Goal: Information Seeking & Learning: Learn about a topic

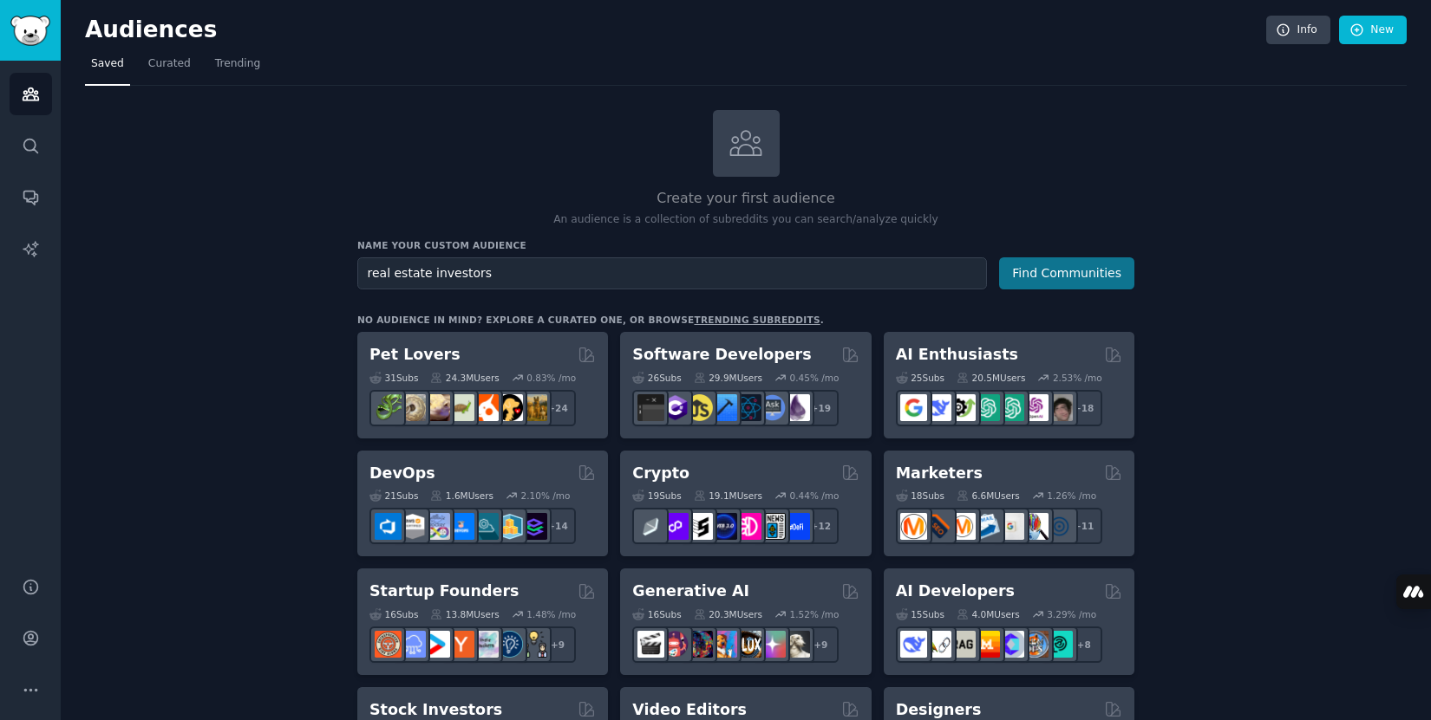
type input "real estate investors"
click at [1061, 261] on button "Find Communities" at bounding box center [1066, 273] width 135 height 32
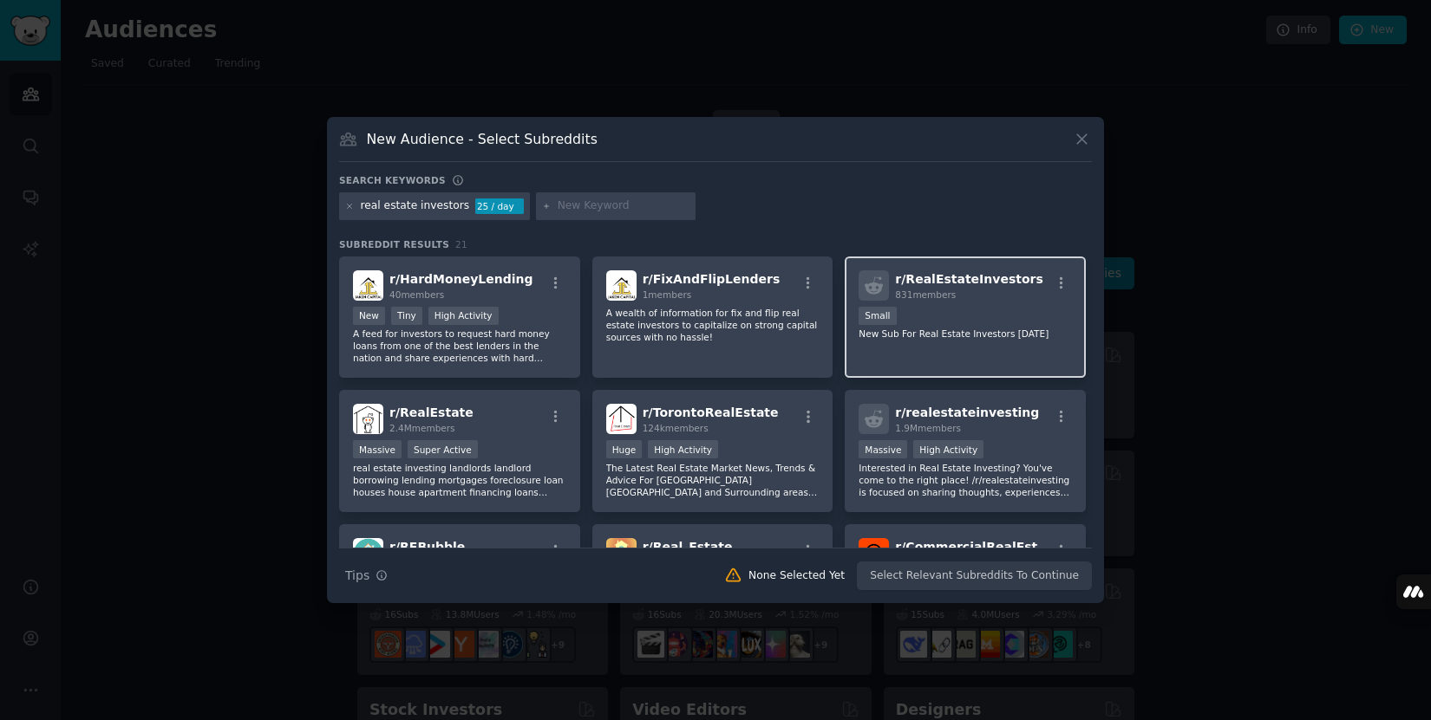
click at [949, 305] on div "r/ RealEstateInvestors 831 members Small New Sub For Real Estate Investors Apri…" at bounding box center [964, 318] width 241 height 122
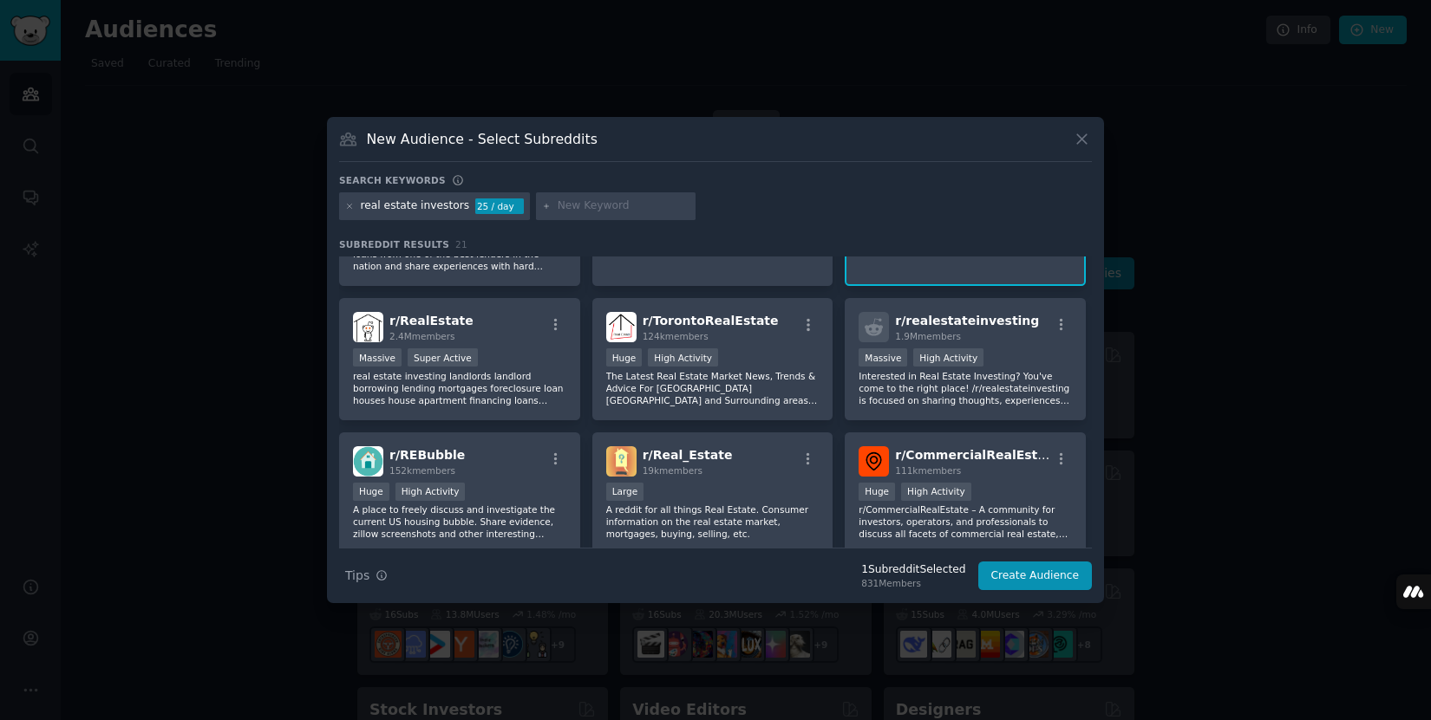
scroll to position [94, 0]
click at [498, 372] on p "real estate investing landlords landlord borrowing lending mortgages foreclosur…" at bounding box center [459, 386] width 213 height 36
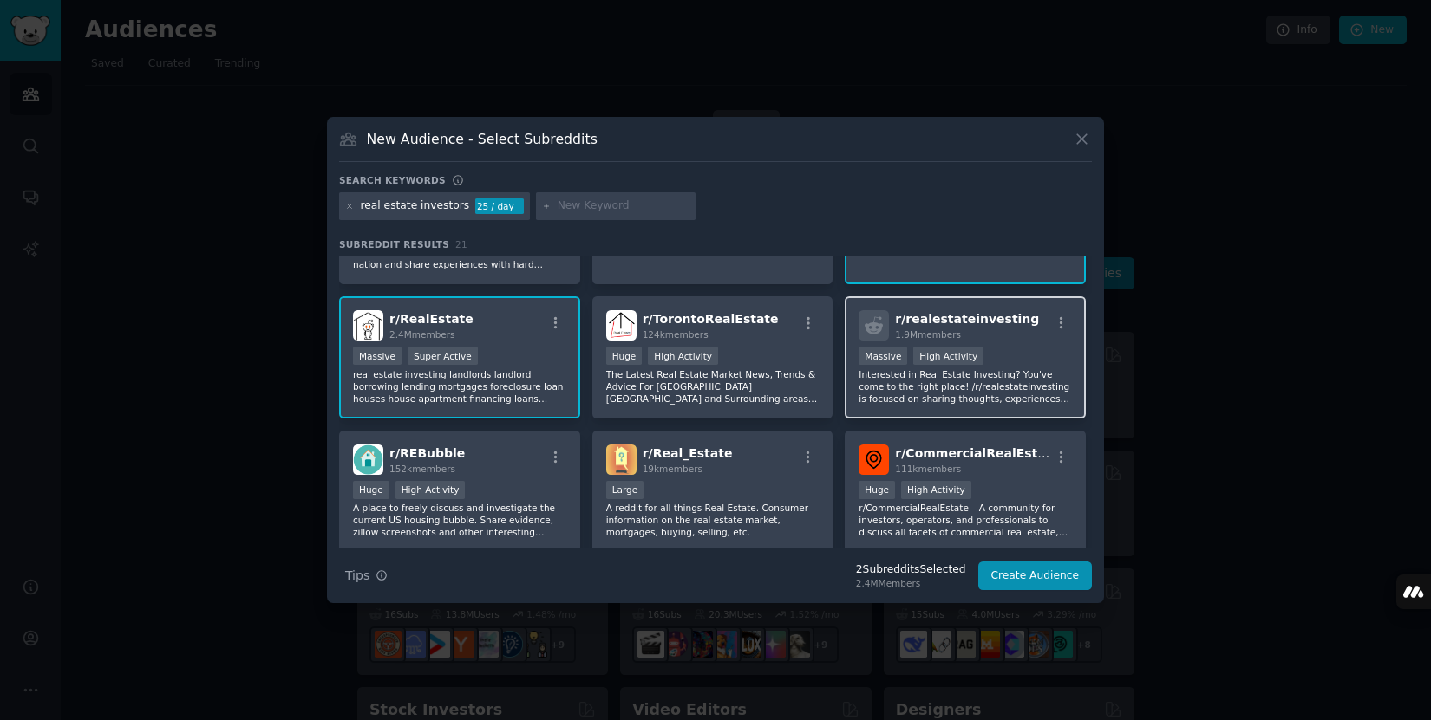
click at [883, 389] on p "Interested in Real Estate Investing? You've come to the right place! /r/realest…" at bounding box center [964, 386] width 213 height 36
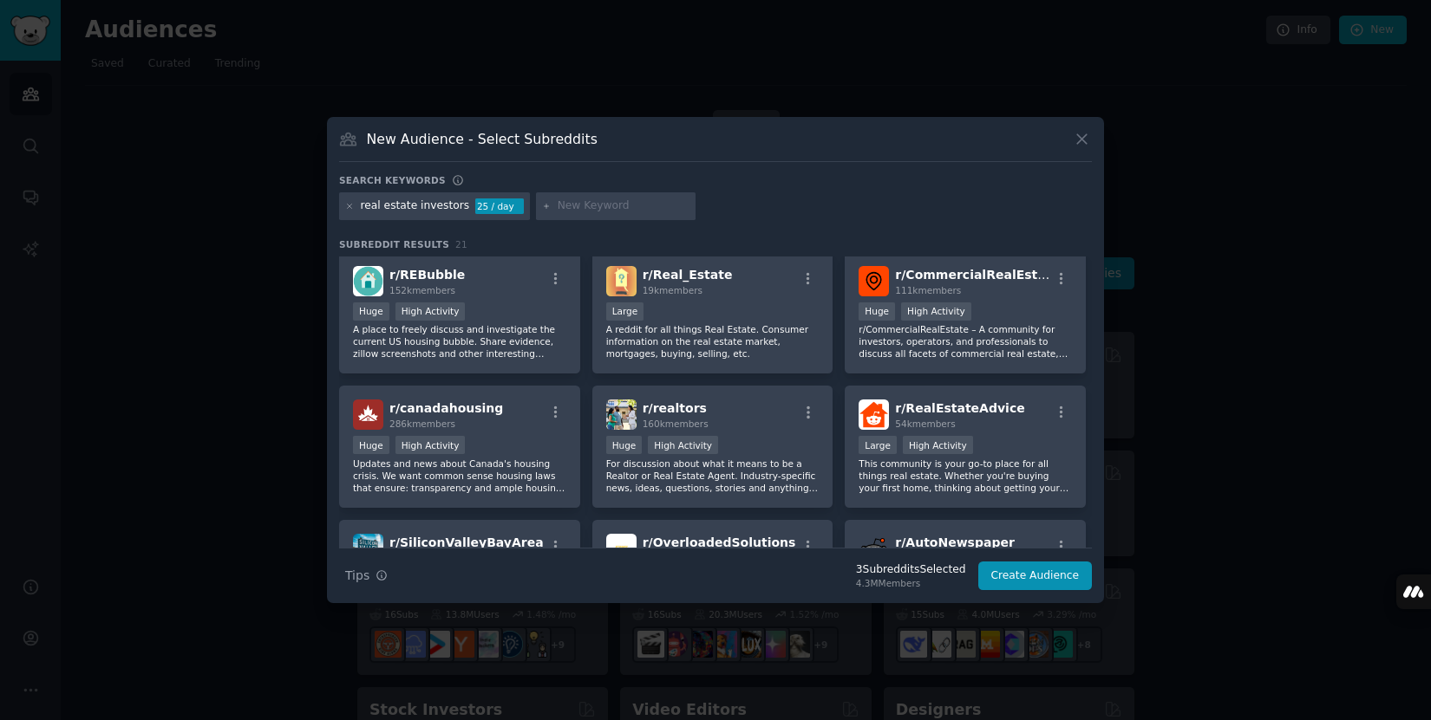
scroll to position [0, 0]
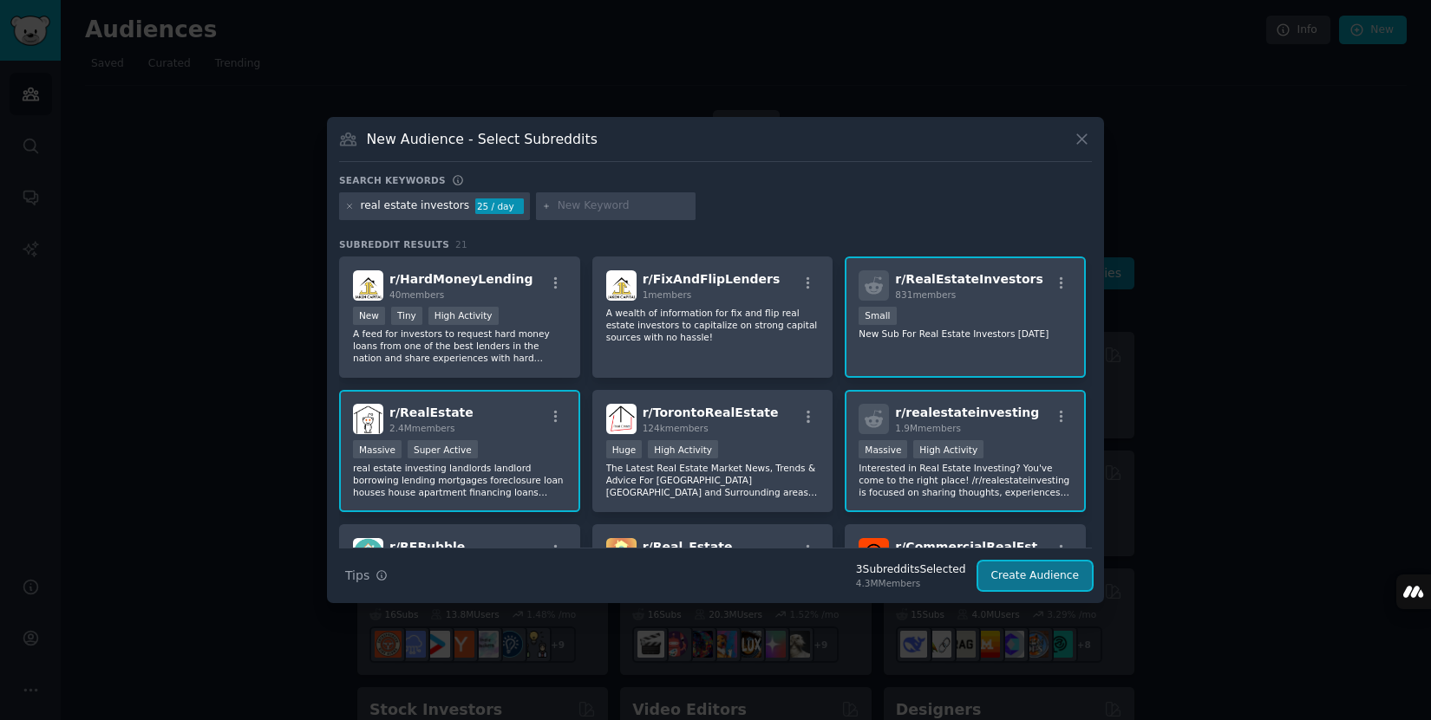
click at [1030, 570] on button "Create Audience" at bounding box center [1035, 576] width 114 height 29
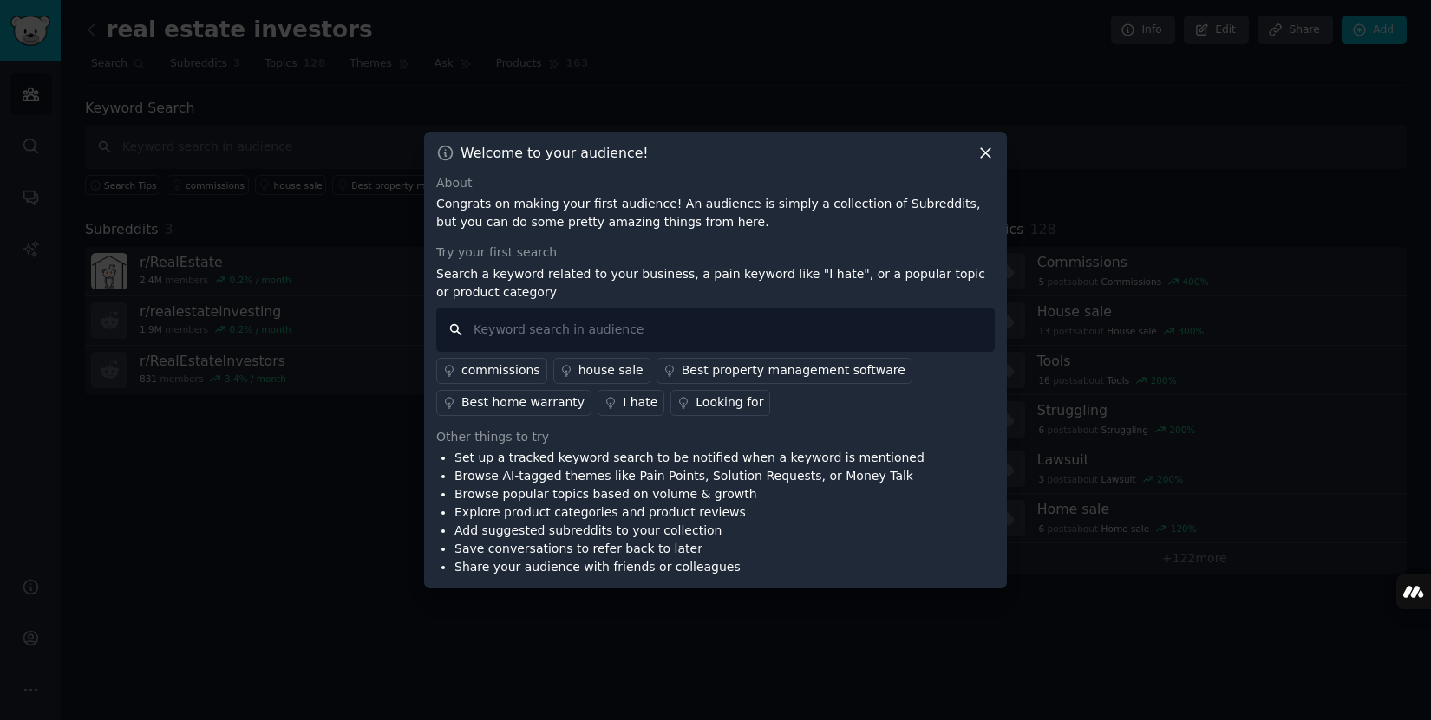
click at [482, 335] on input "text" at bounding box center [715, 330] width 558 height 44
type input "property tax"
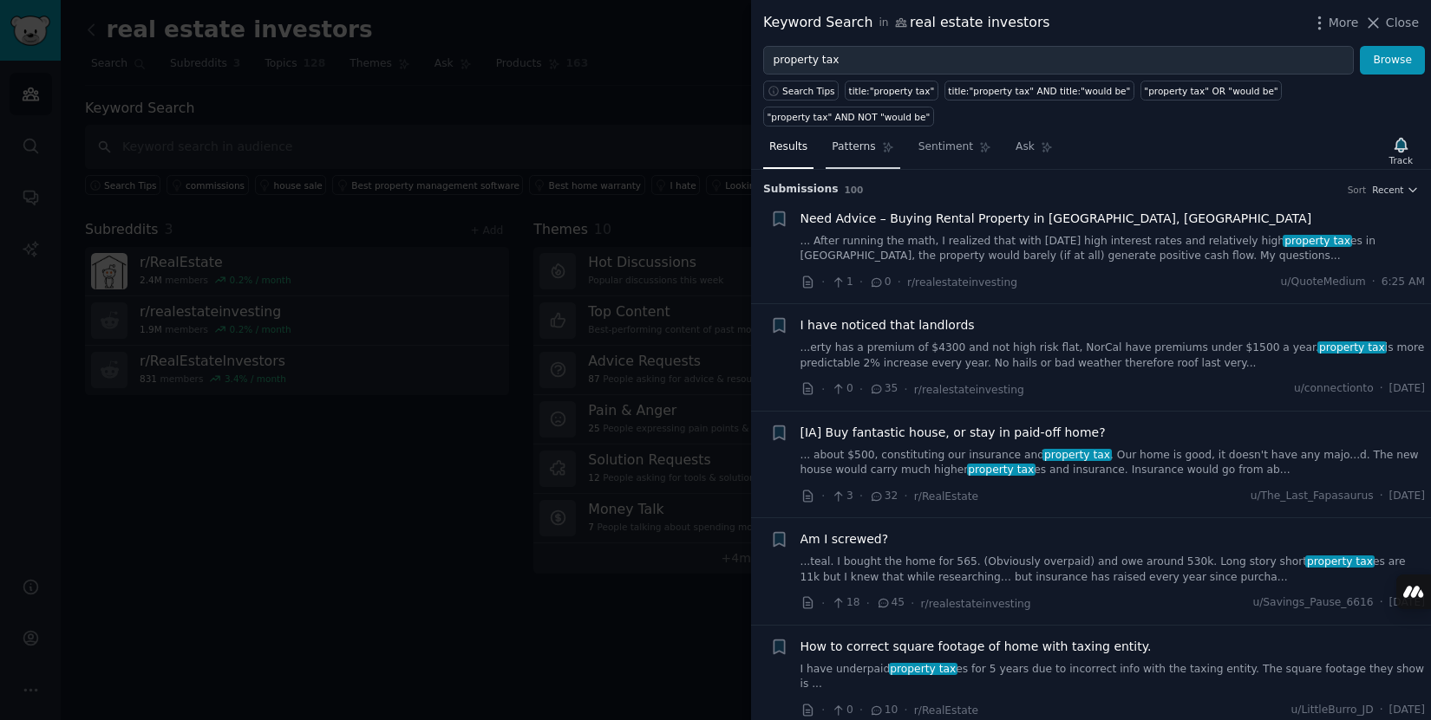
click at [851, 149] on span "Patterns" at bounding box center [852, 148] width 43 height 16
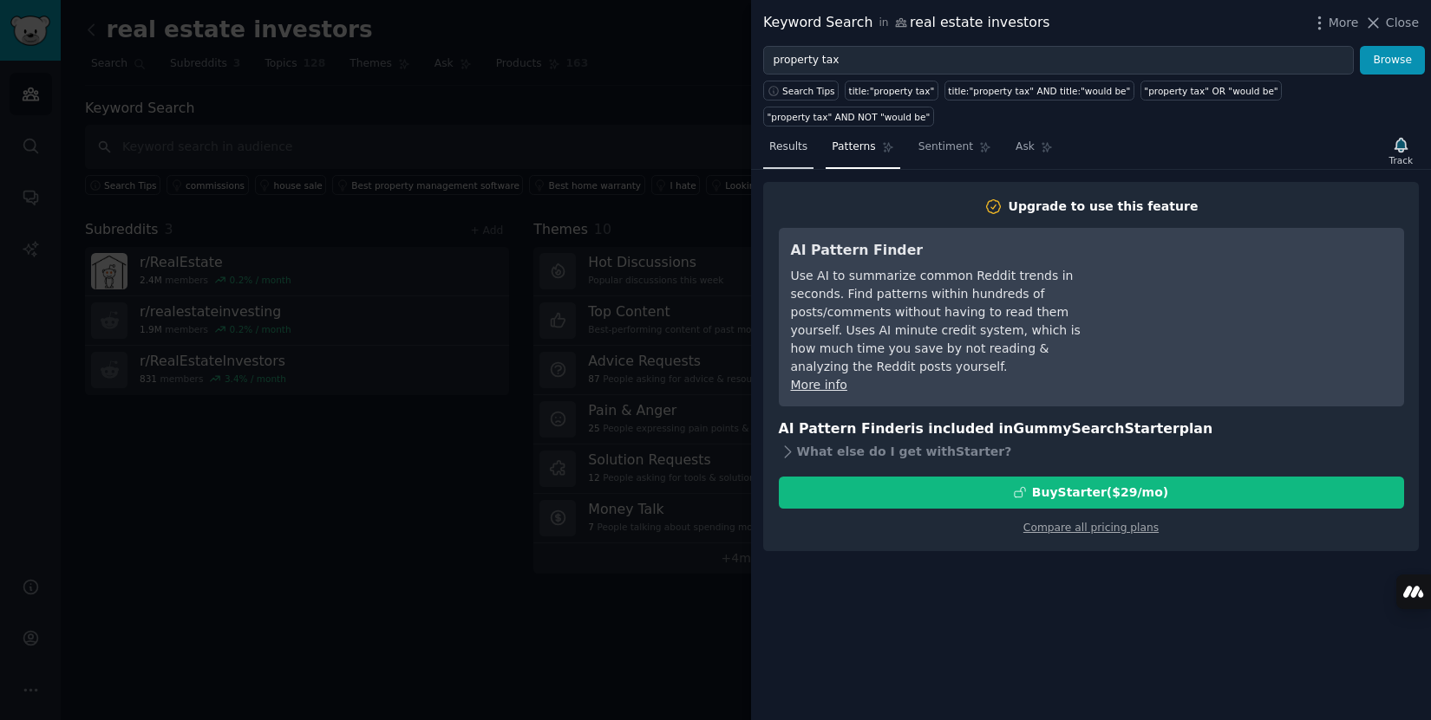
click at [783, 144] on span "Results" at bounding box center [788, 148] width 38 height 16
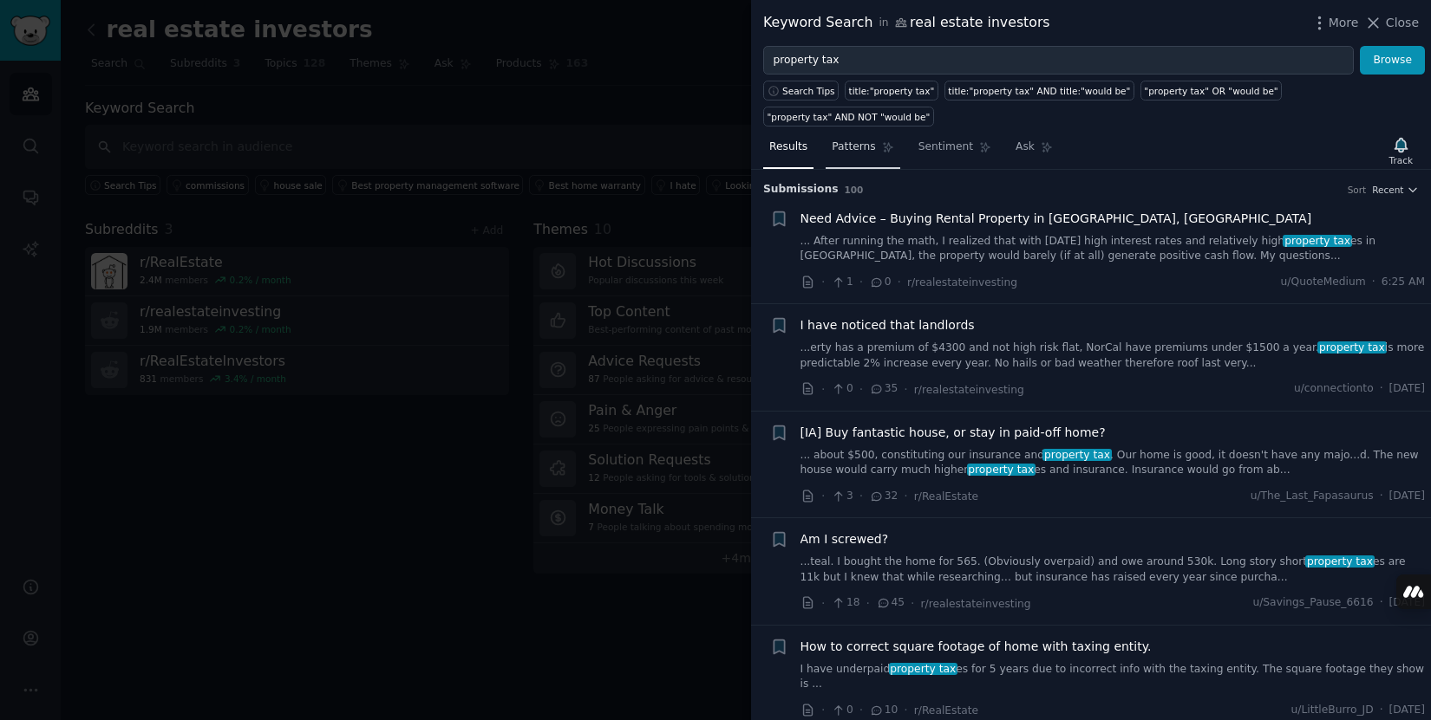
click at [857, 152] on span "Patterns" at bounding box center [852, 148] width 43 height 16
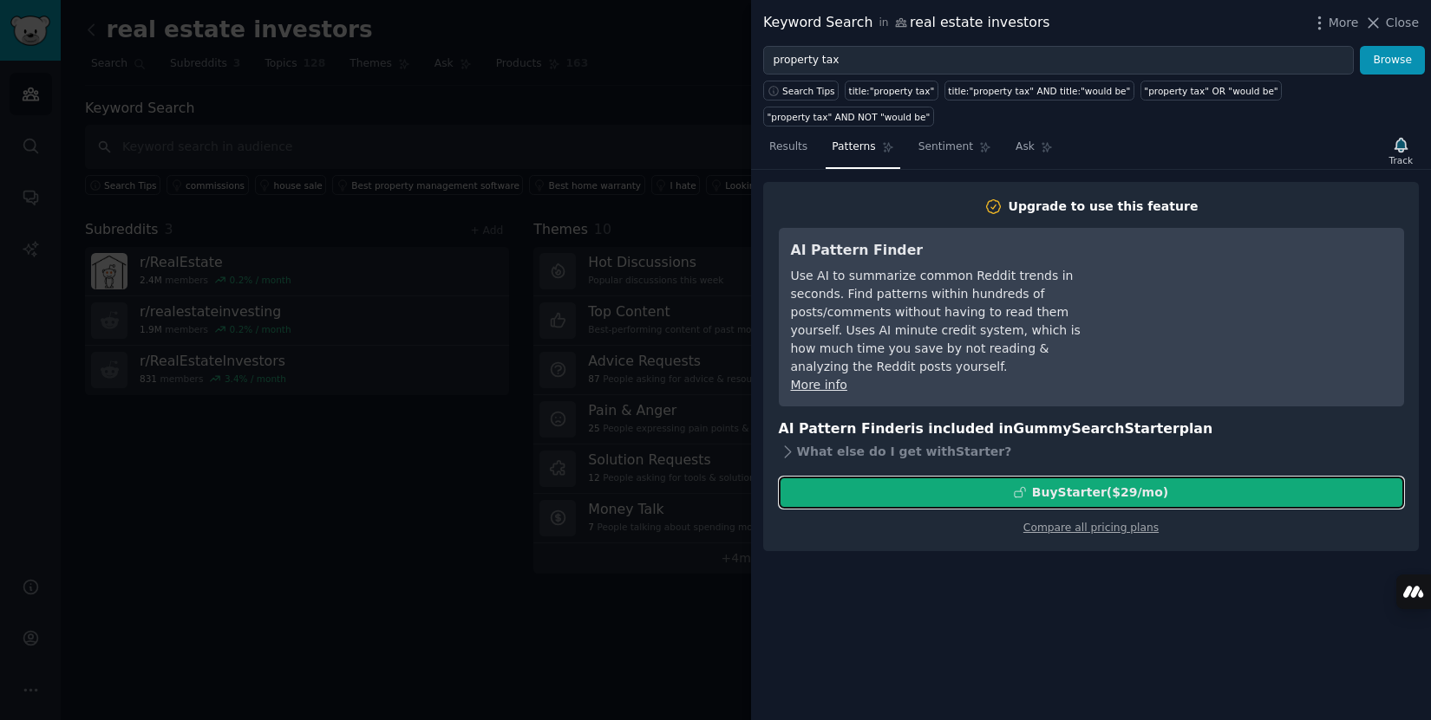
click at [1098, 484] on div "Buy Starter ($ 29 /mo )" at bounding box center [1100, 493] width 136 height 18
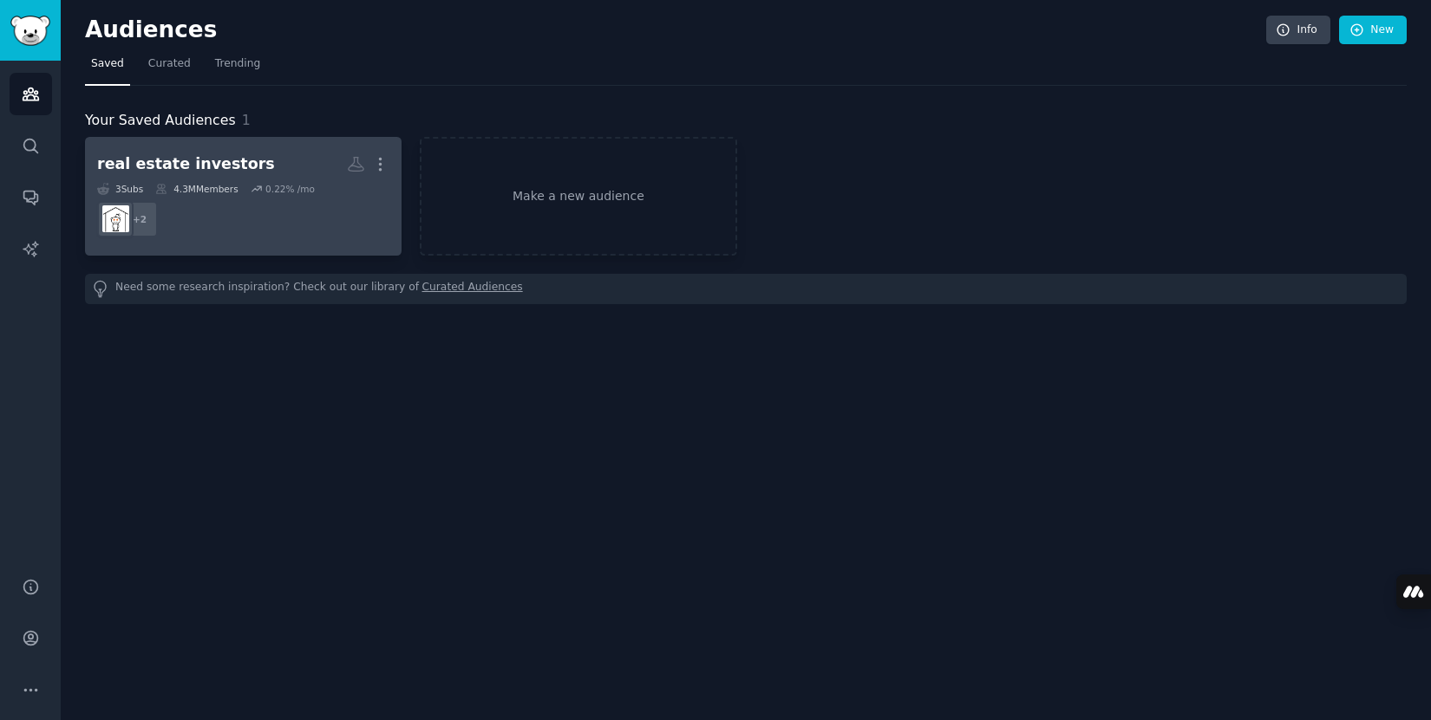
click at [222, 205] on dd "+ 2" at bounding box center [243, 219] width 292 height 49
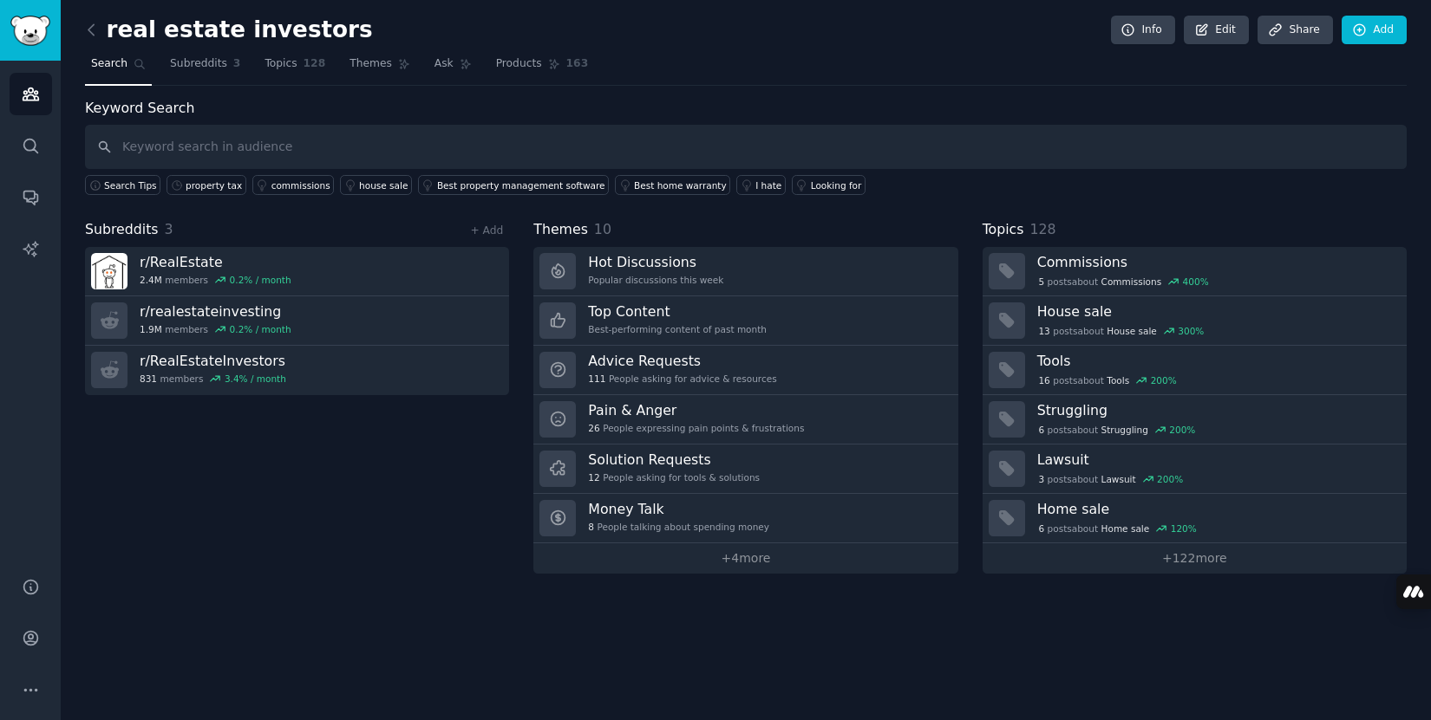
click at [329, 152] on input "text" at bounding box center [745, 147] width 1321 height 44
type input "property tax"
click at [216, 186] on div "property tax" at bounding box center [214, 185] width 56 height 12
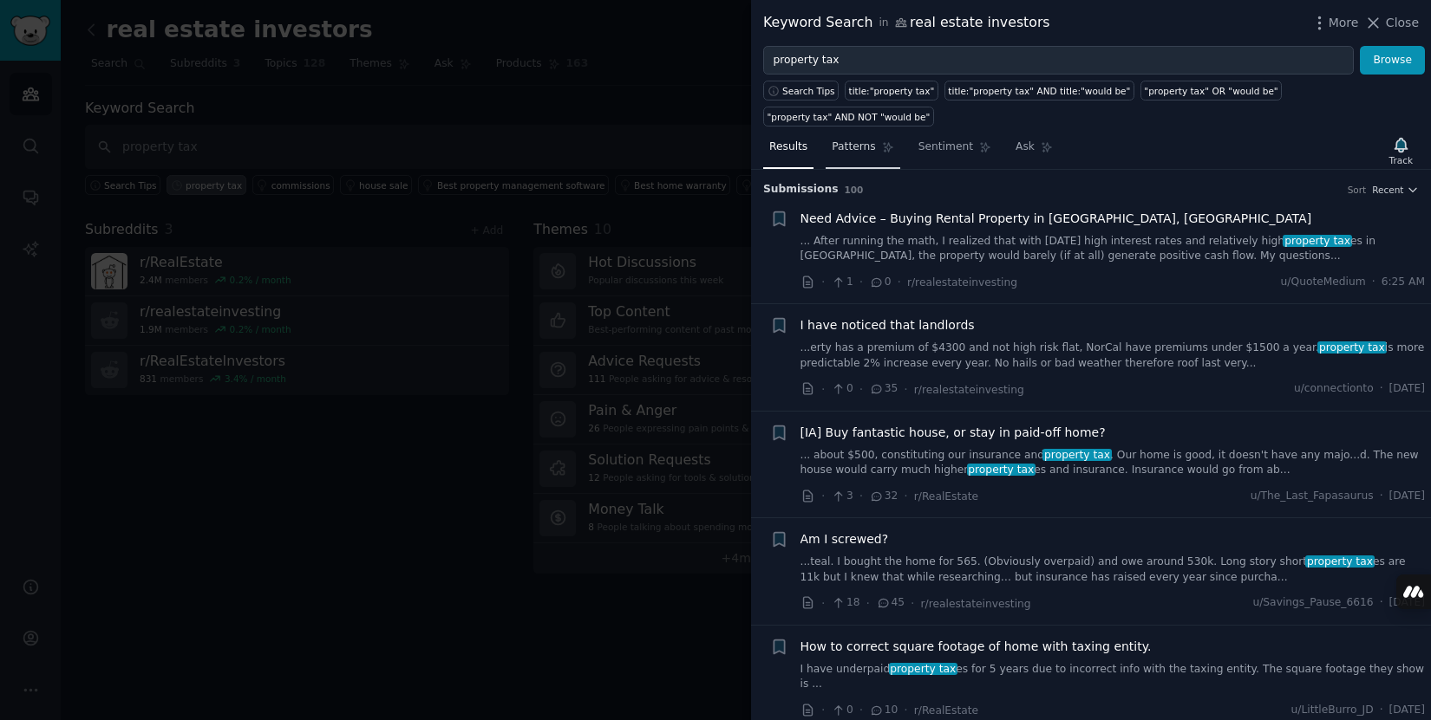
click at [851, 150] on span "Patterns" at bounding box center [852, 148] width 43 height 16
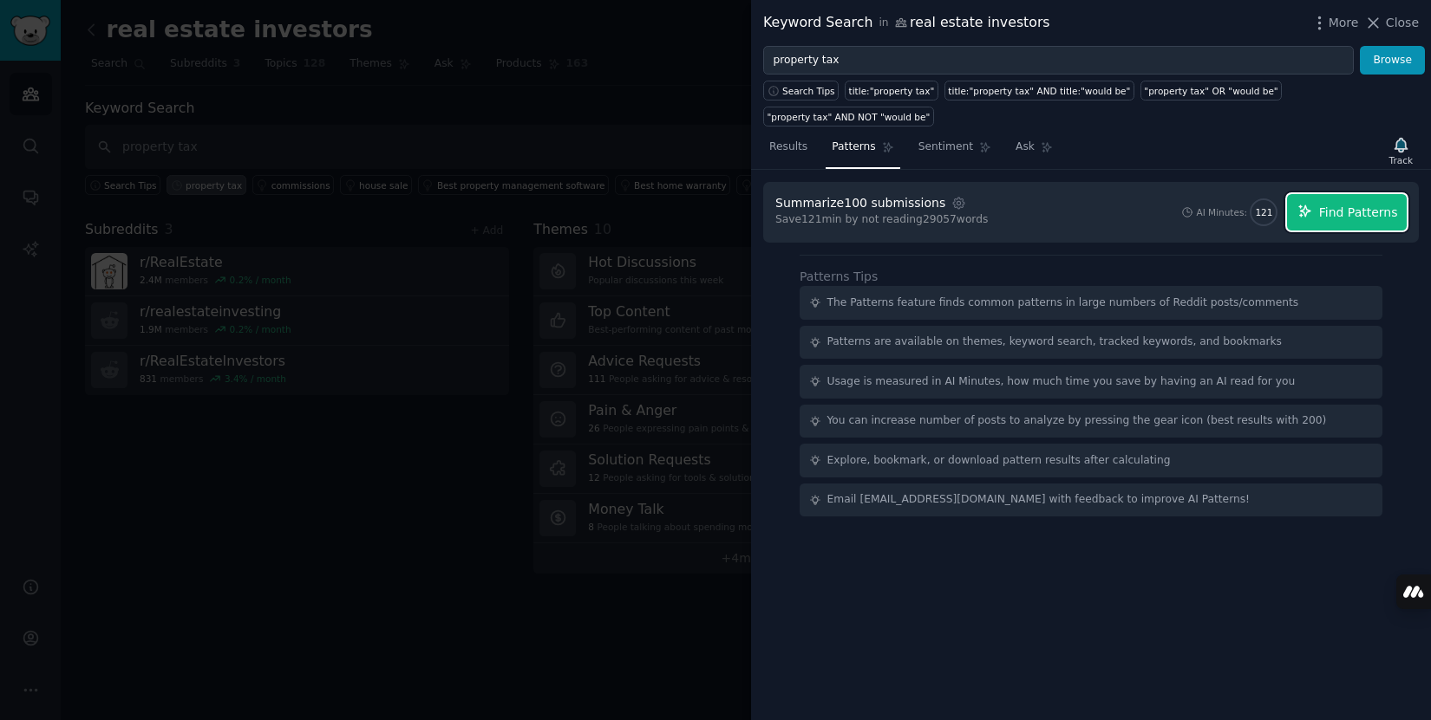
click at [1339, 208] on span "Find Patterns" at bounding box center [1358, 213] width 79 height 18
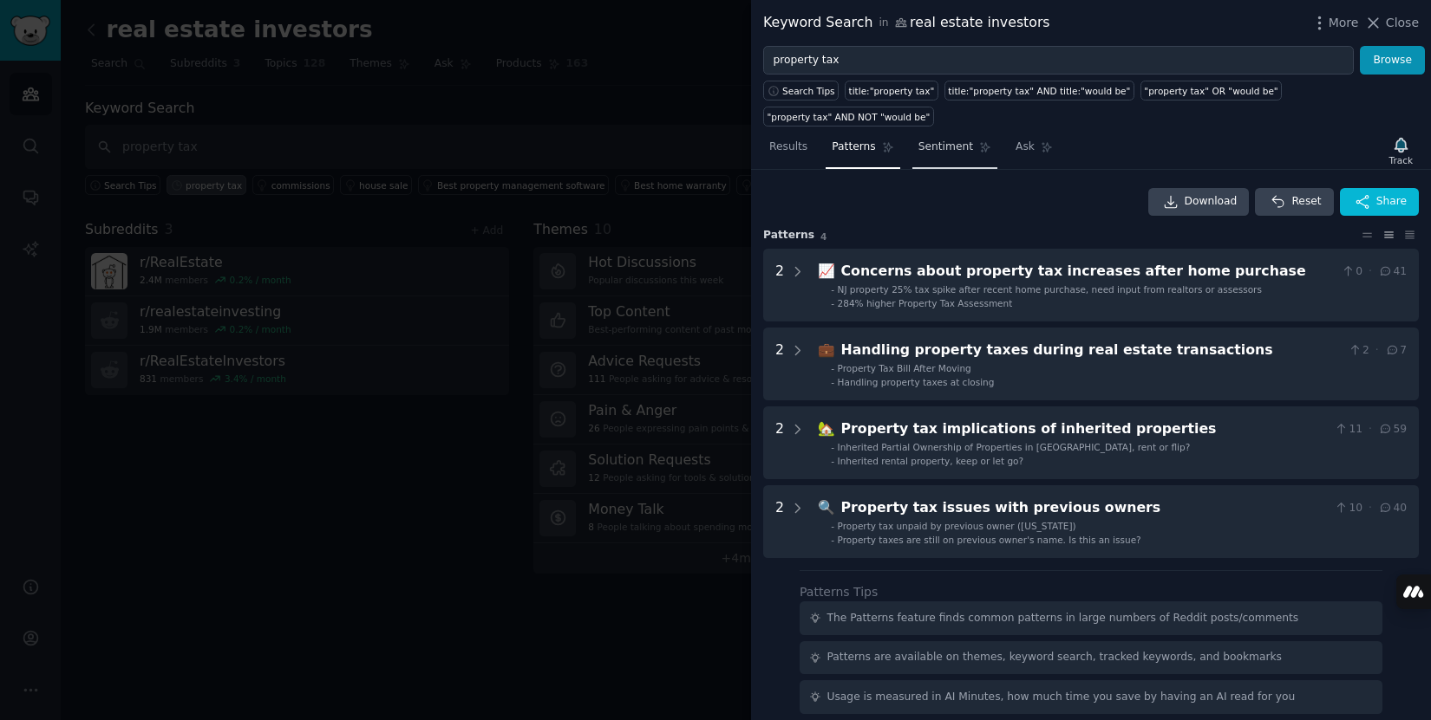
click at [940, 146] on span "Sentiment" at bounding box center [945, 148] width 55 height 16
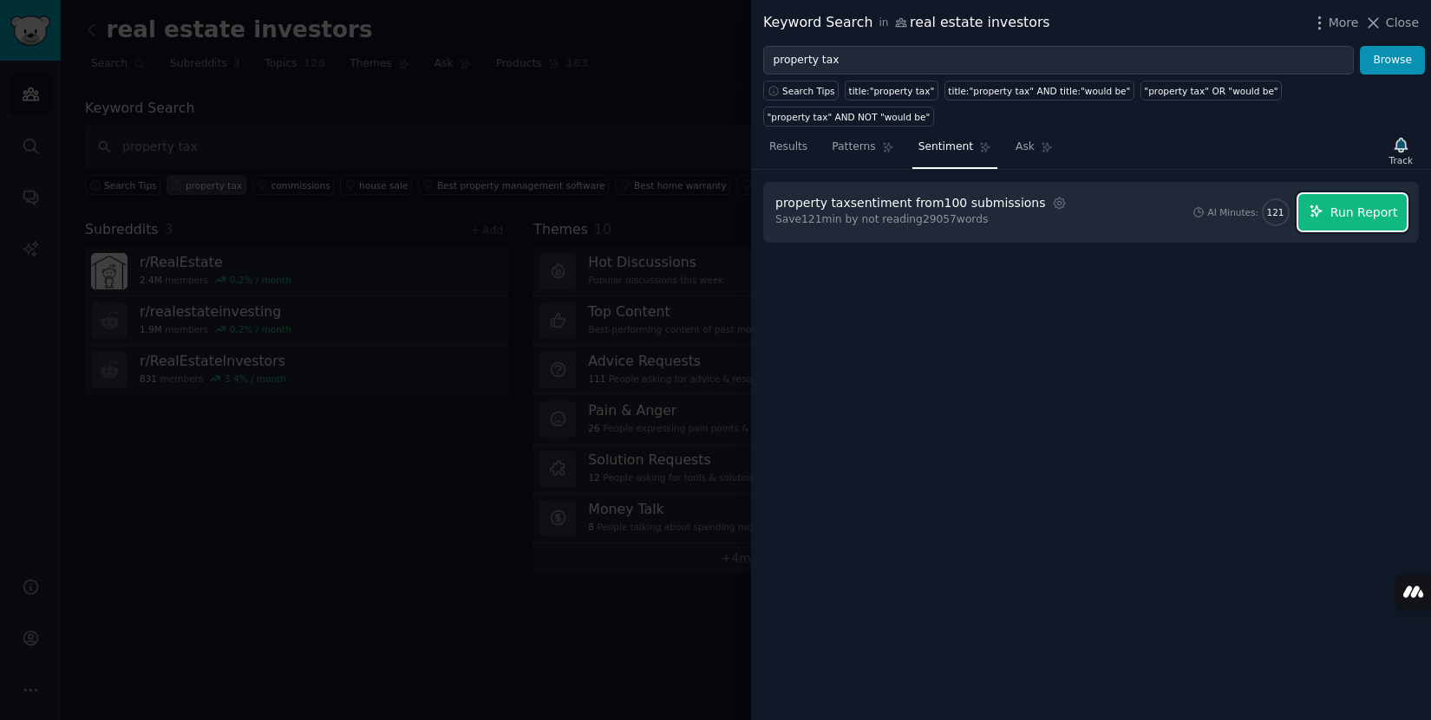
click at [1348, 205] on span "Run Report" at bounding box center [1364, 213] width 68 height 18
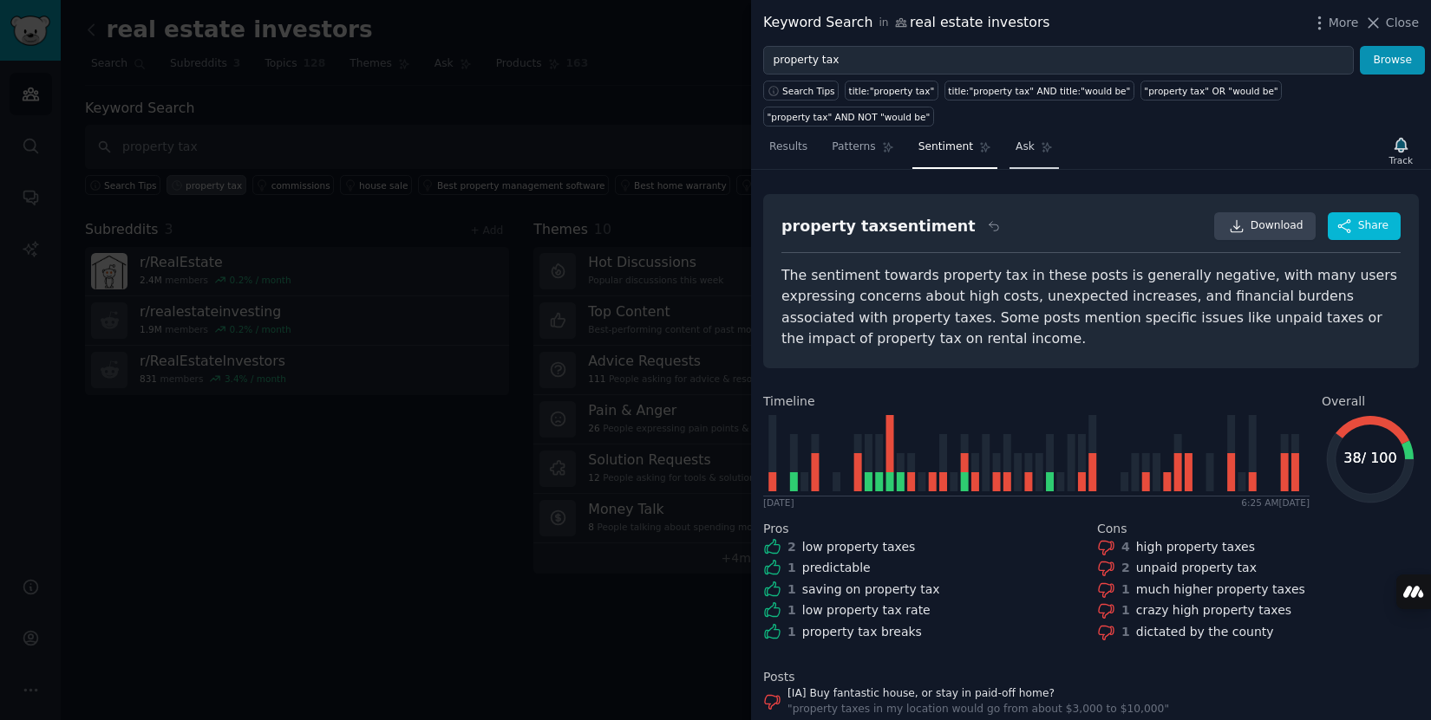
click at [1021, 150] on span "Ask" at bounding box center [1024, 148] width 19 height 16
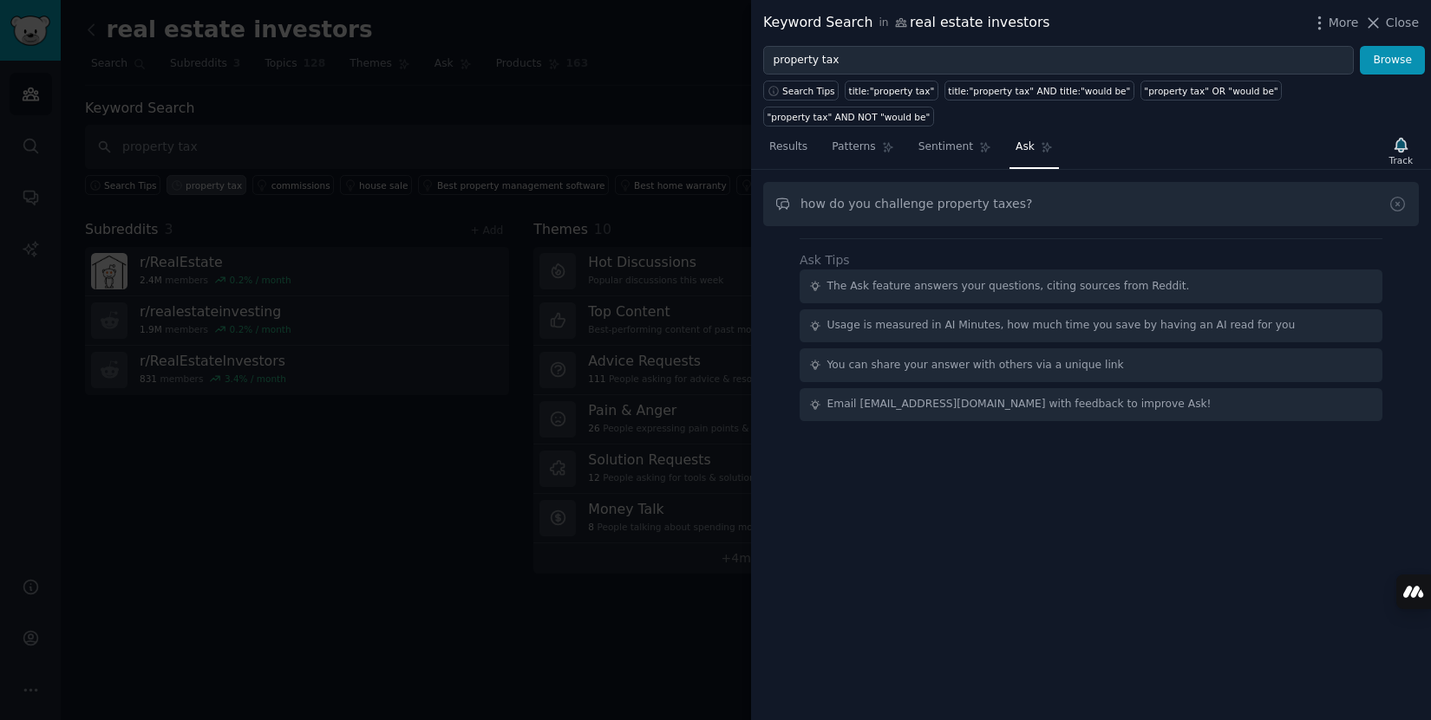
type input "how do you challenge property taxes?"
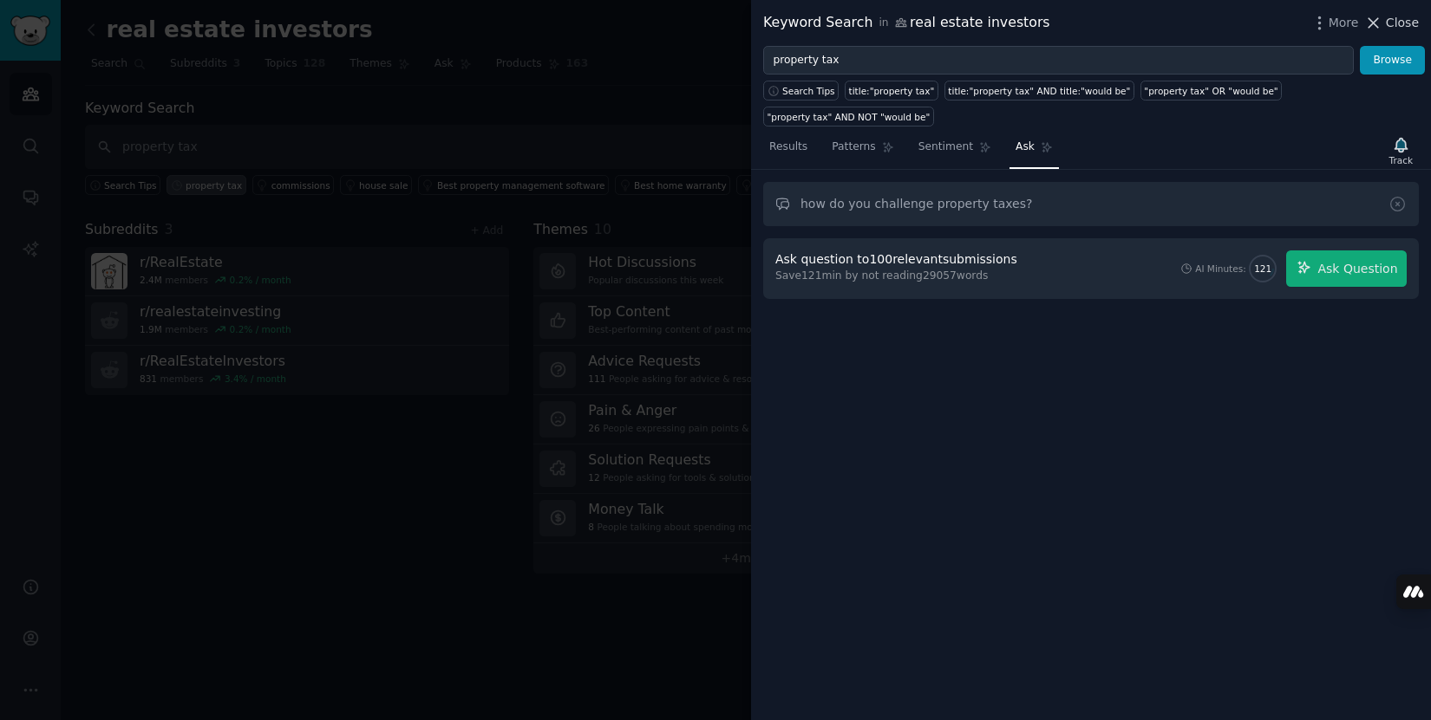
click at [1400, 21] on span "Close" at bounding box center [1401, 23] width 33 height 18
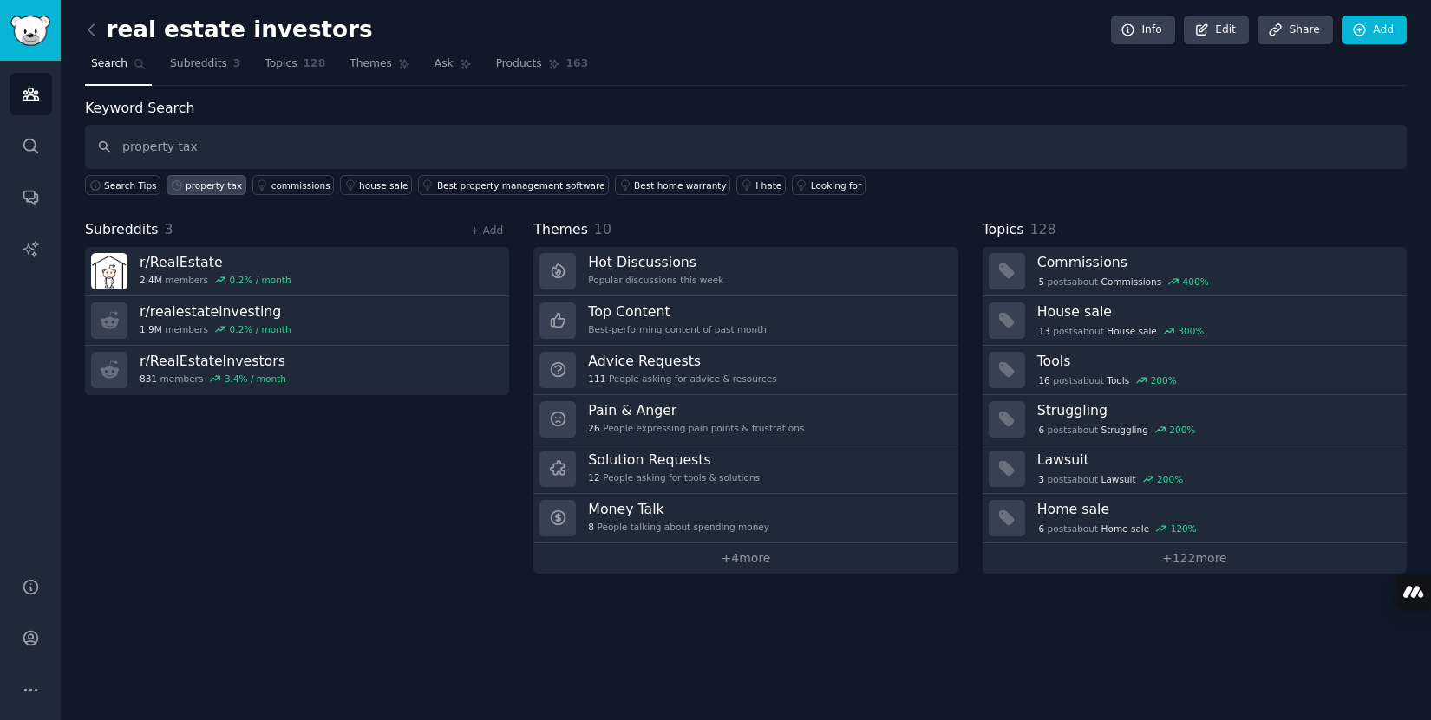
click at [686, 60] on nav "Search Subreddits 3 Topics 128 Themes Ask Products 163" at bounding box center [745, 68] width 1321 height 36
click at [122, 187] on span "Search Tips" at bounding box center [130, 185] width 53 height 12
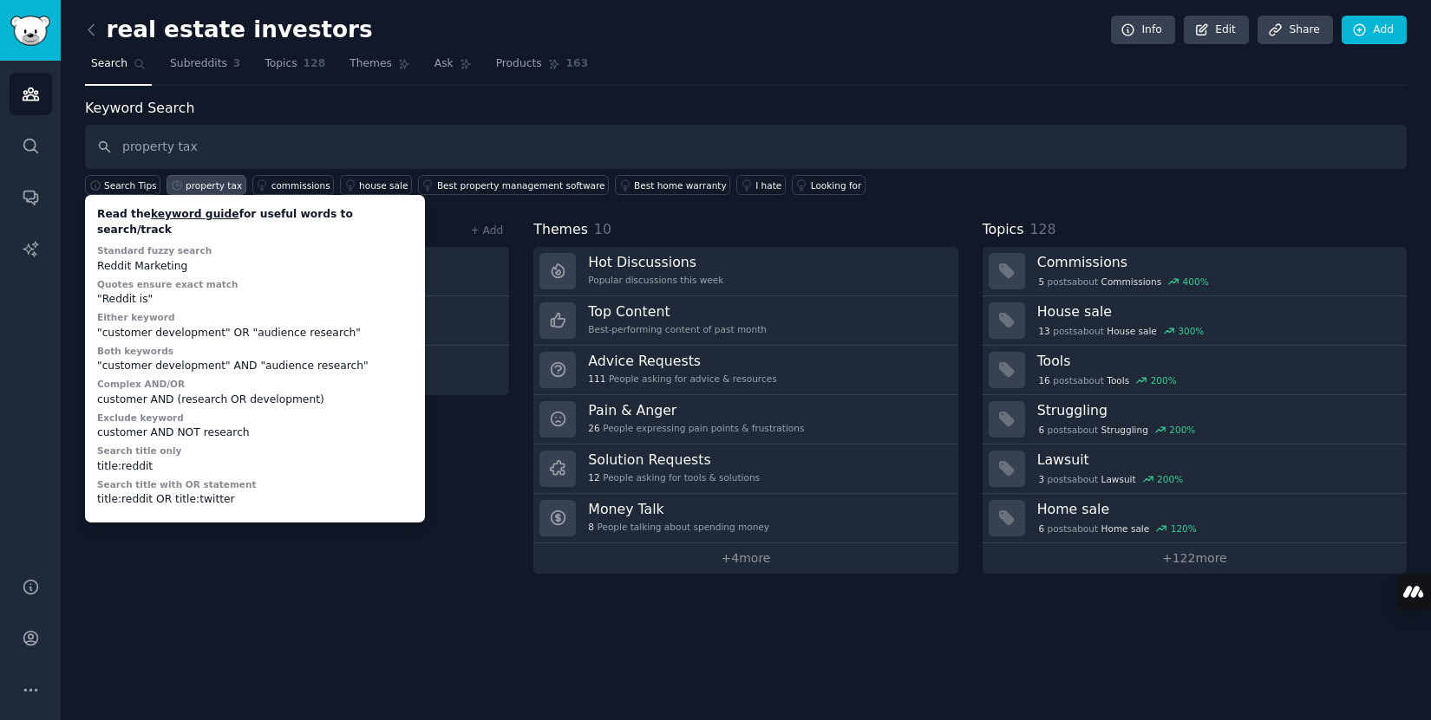
click at [246, 101] on div "Keyword Search property tax Search Tips Read the keyword guide for useful words…" at bounding box center [745, 147] width 1321 height 98
